Goal: Task Accomplishment & Management: Use online tool/utility

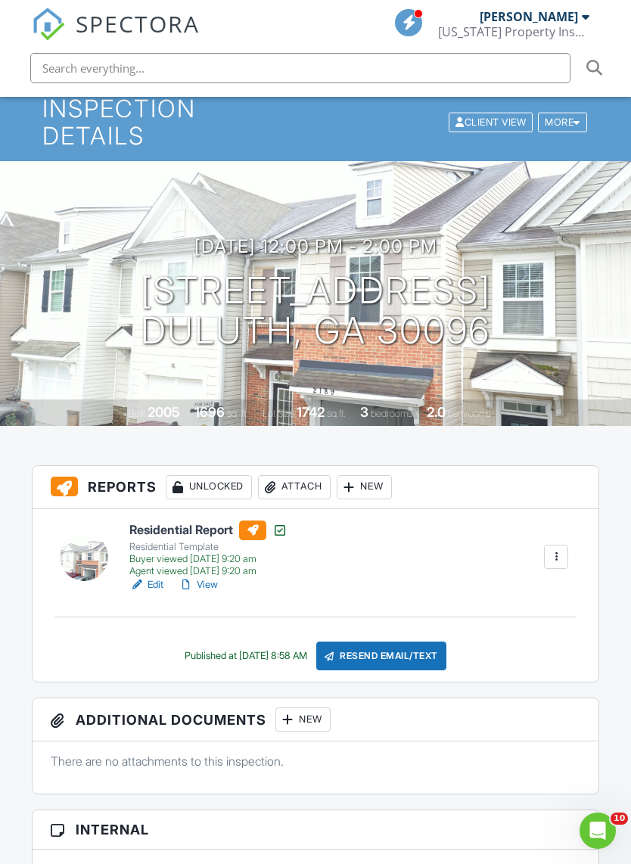
click at [565, 545] on div at bounding box center [556, 557] width 24 height 24
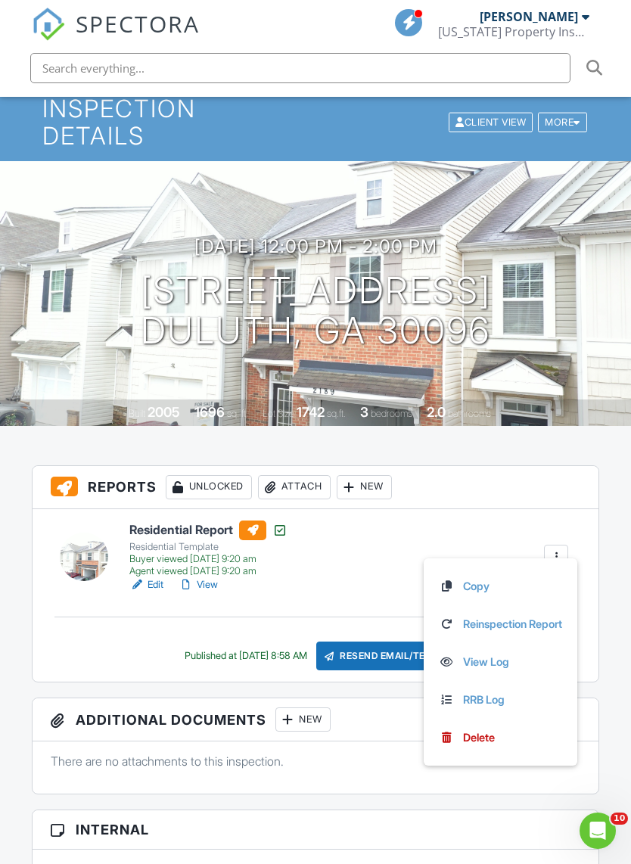
click at [547, 616] on link "Reinspection Report" at bounding box center [500, 624] width 123 height 17
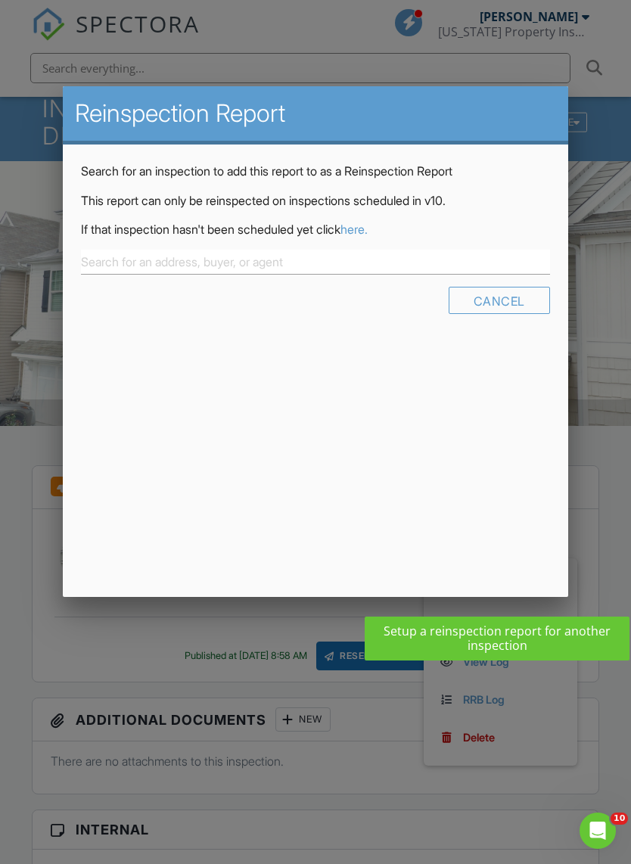
click at [368, 225] on link "here." at bounding box center [354, 229] width 27 height 15
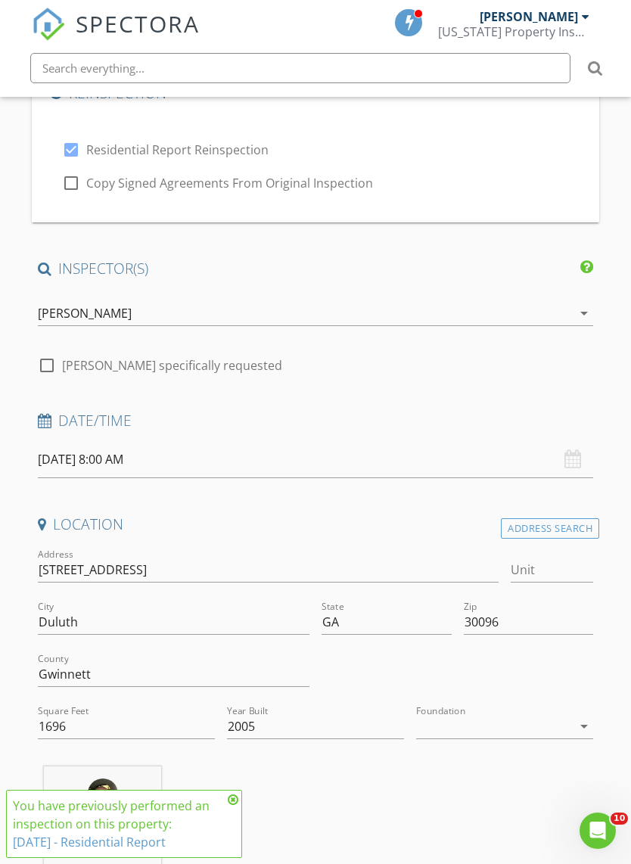
scroll to position [210, 0]
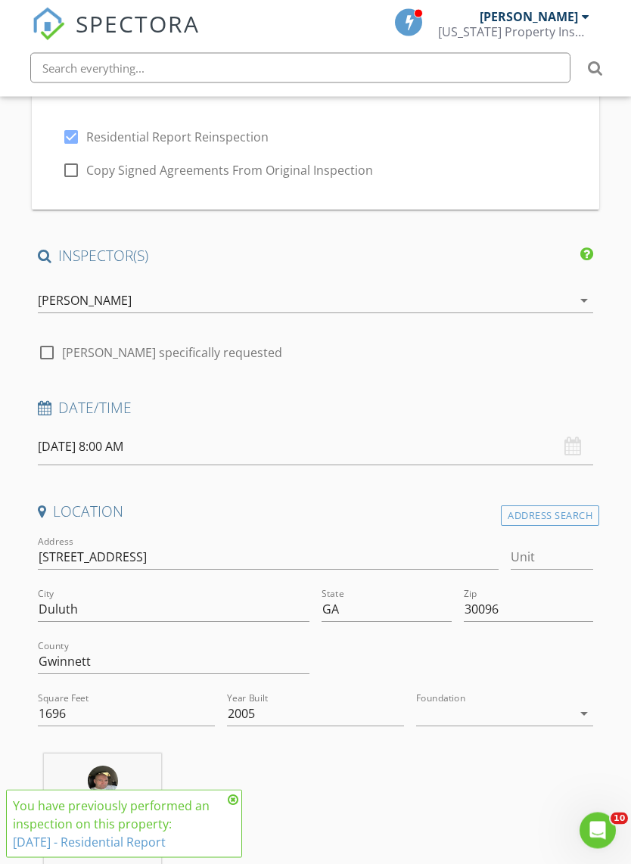
click at [43, 446] on input "08/28/2025 8:00 AM" at bounding box center [316, 447] width 556 height 37
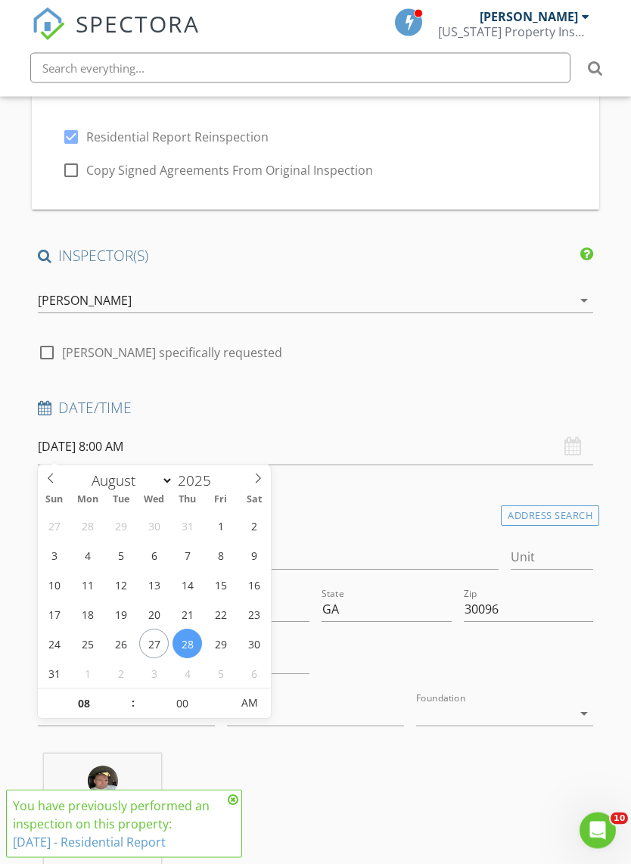
scroll to position [211, 0]
type input "08/27/2025 8:00 AM"
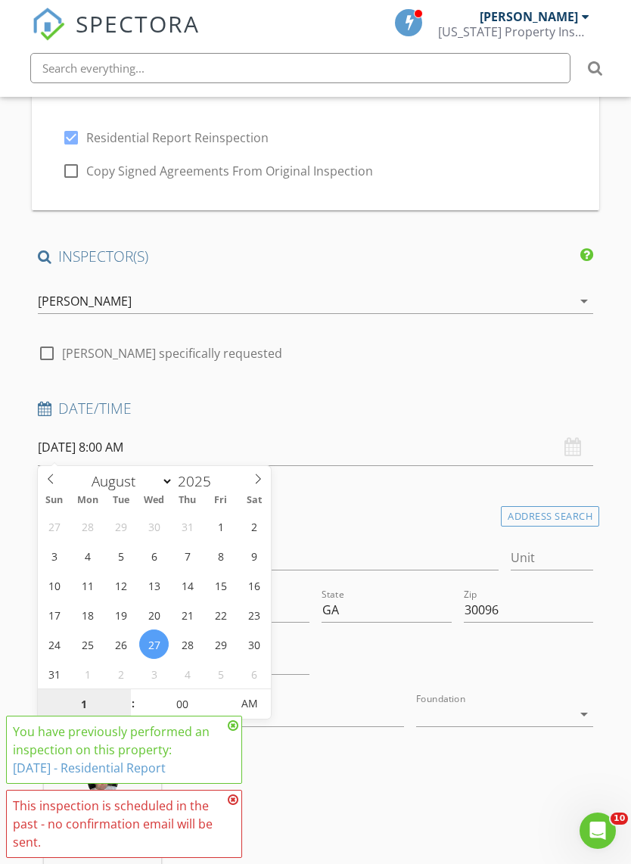
scroll to position [345, 0]
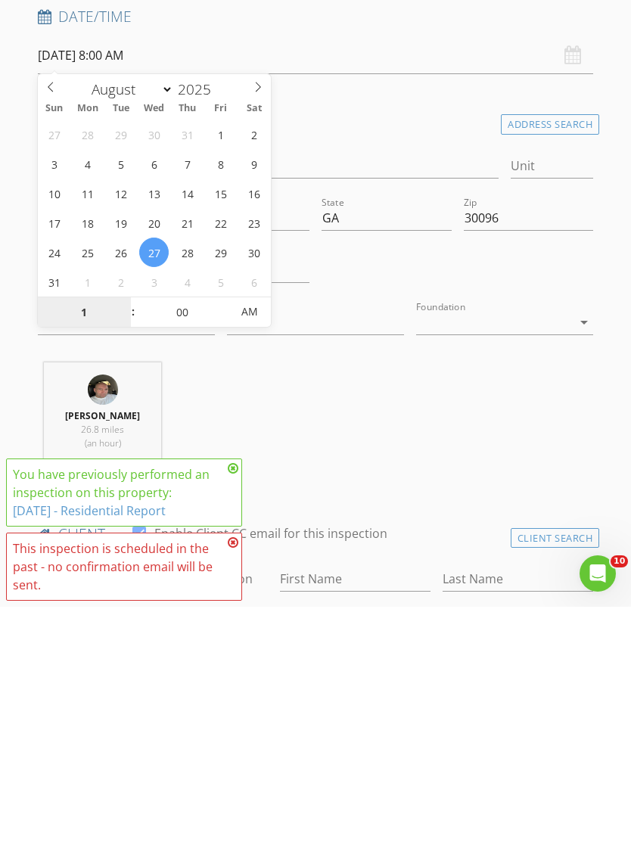
type input "12"
type input "[DATE] 12:00 PM"
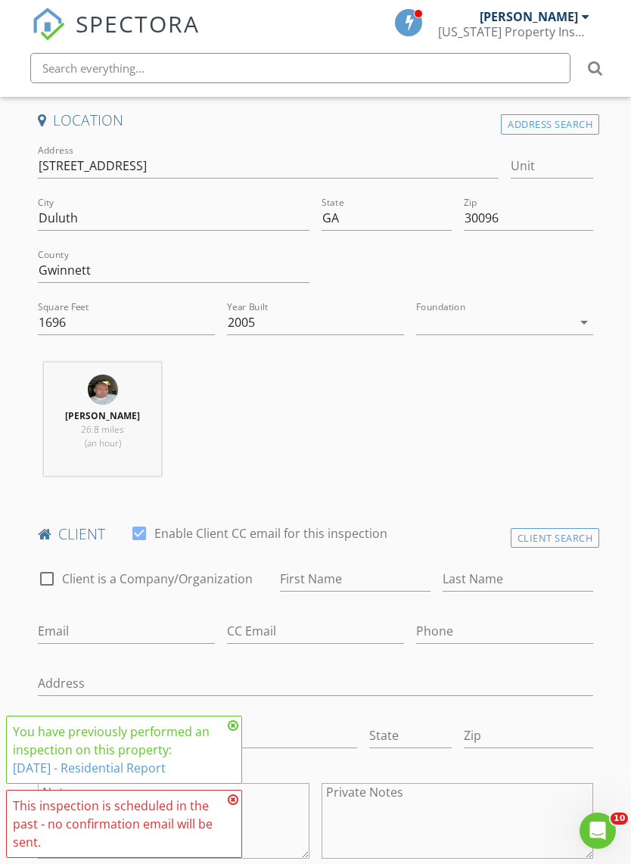
click at [583, 358] on div "Location Address Search Address 2189 Executive Dr N Unit City Duluth State GA Z…" at bounding box center [316, 298] width 568 height 377
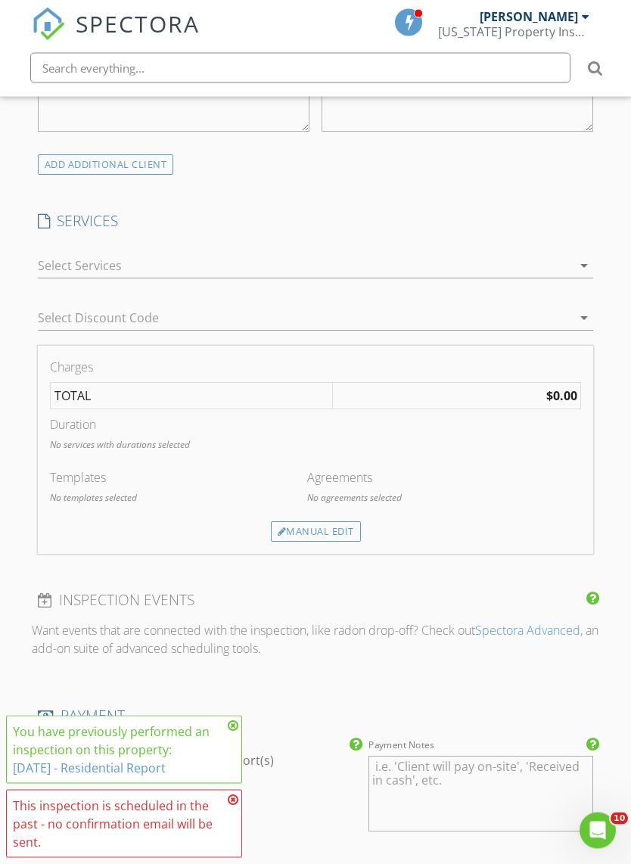
scroll to position [1330, 0]
click at [51, 255] on div at bounding box center [305, 266] width 535 height 24
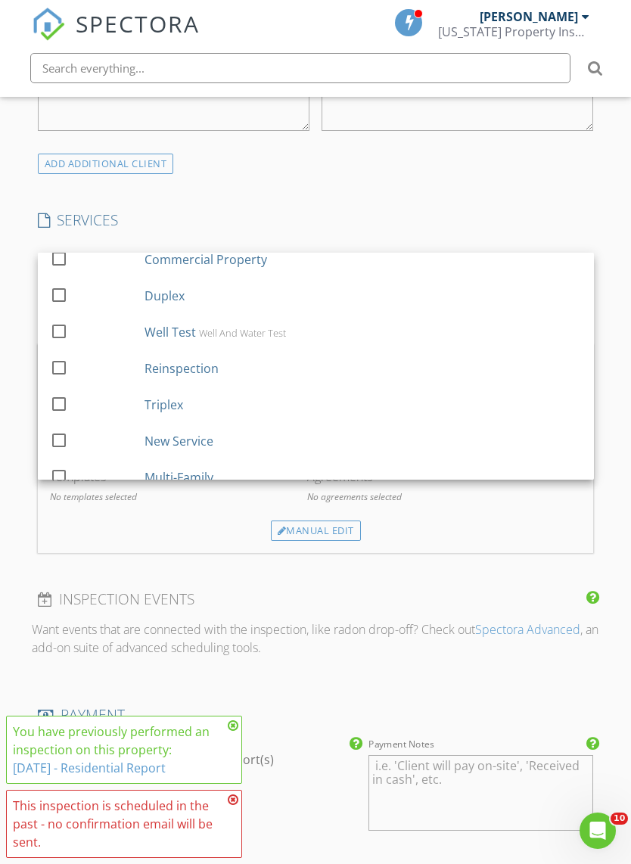
scroll to position [157, 0]
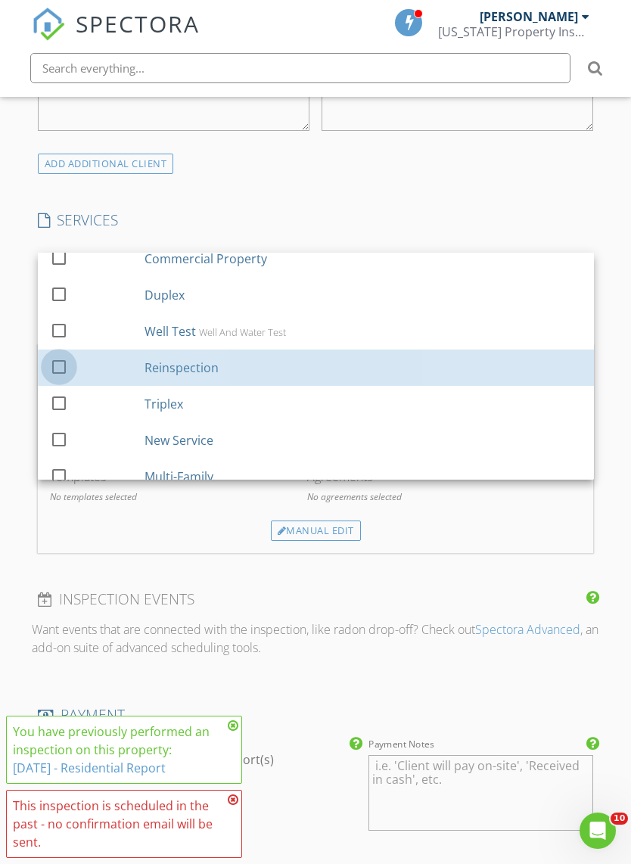
click at [64, 357] on div at bounding box center [59, 367] width 26 height 26
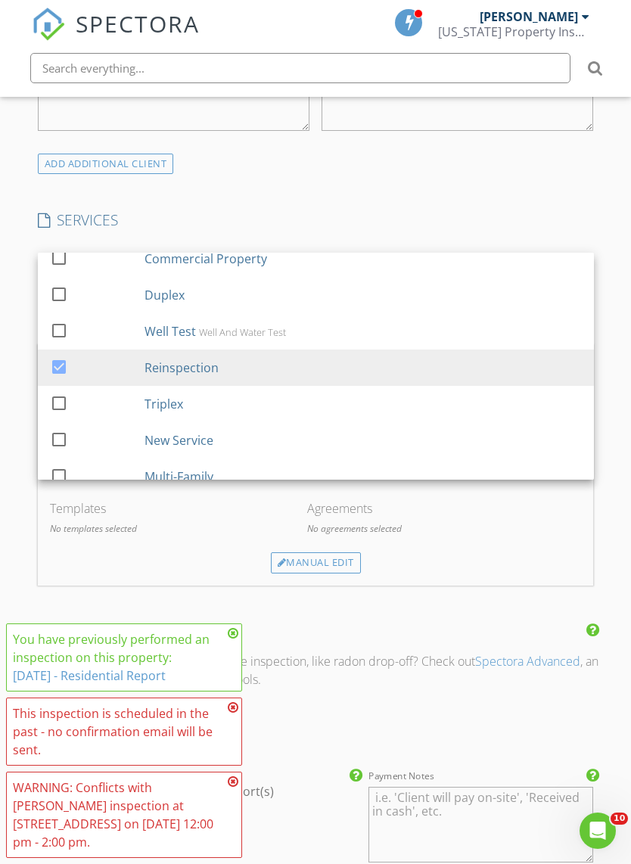
click at [508, 552] on div "Manual Edit" at bounding box center [316, 562] width 532 height 21
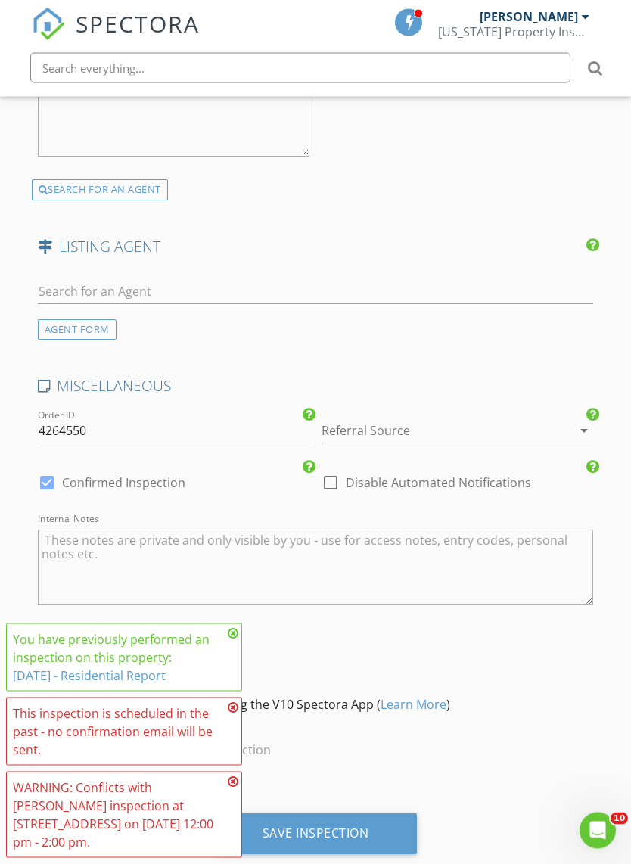
scroll to position [2563, 0]
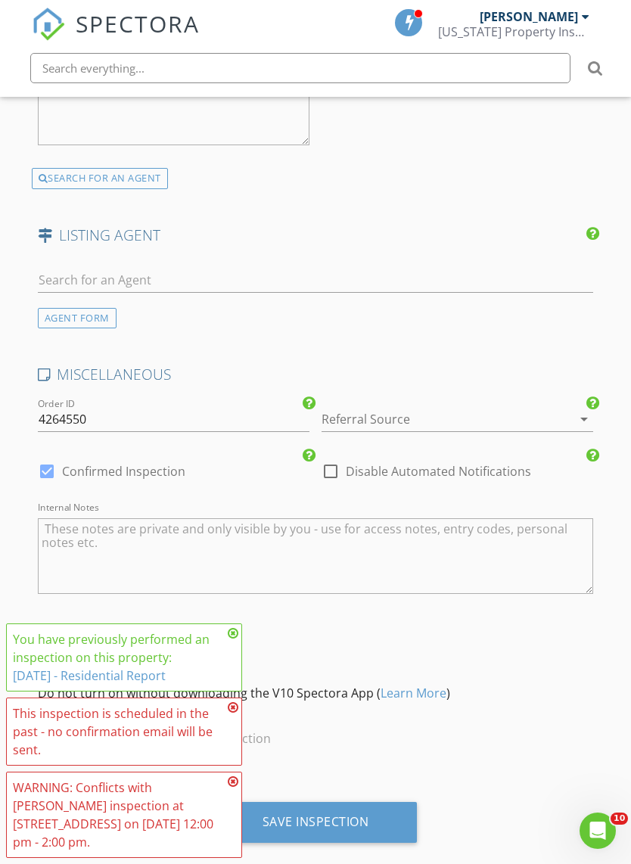
click at [382, 814] on div "Save Inspection" at bounding box center [316, 822] width 204 height 41
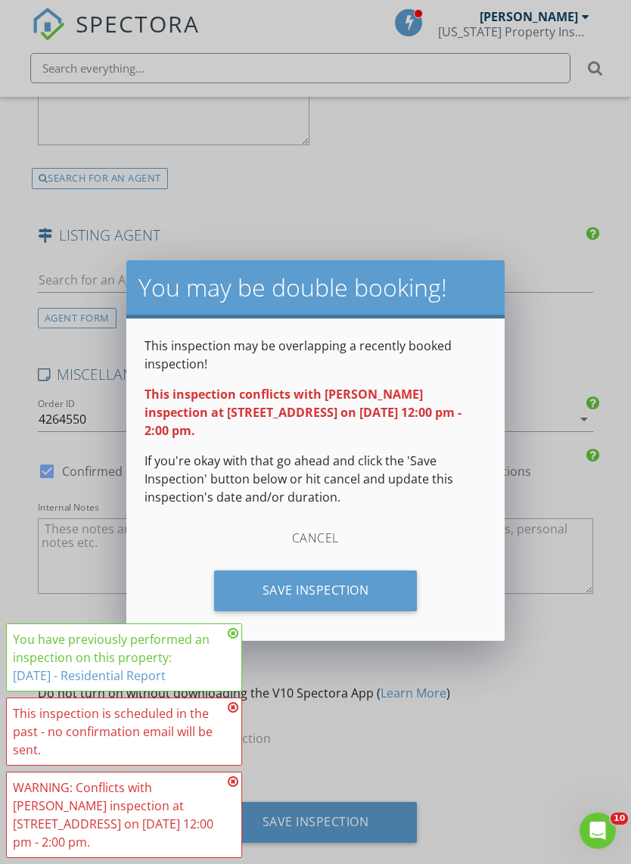
click at [390, 571] on div "Save Inspection" at bounding box center [316, 591] width 204 height 41
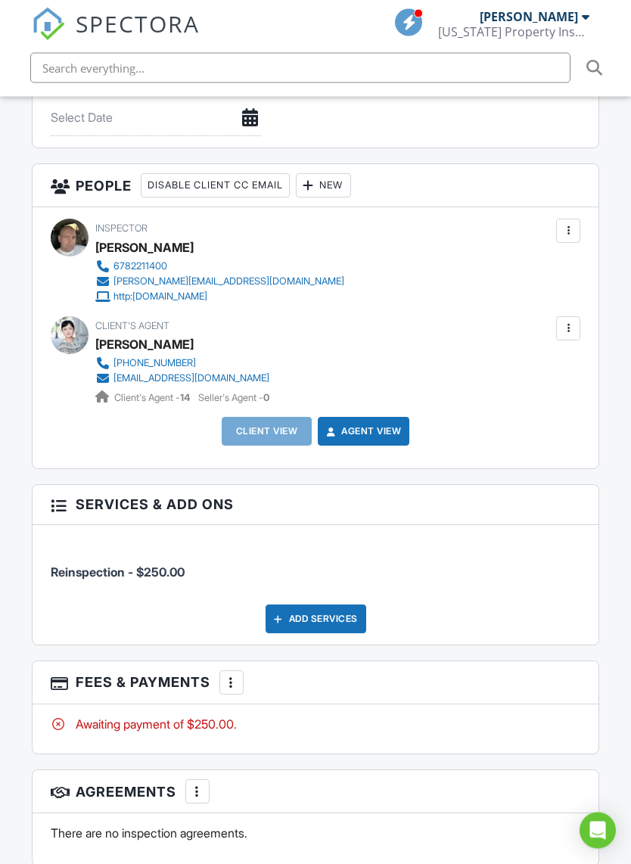
scroll to position [1722, 0]
